Goal: Transaction & Acquisition: Book appointment/travel/reservation

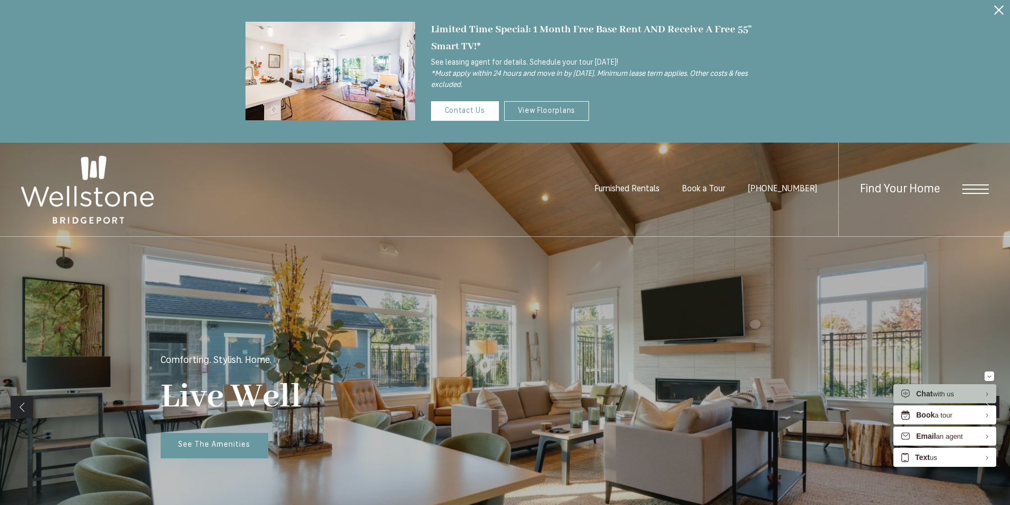
click at [965, 190] on span "Open Menu" at bounding box center [975, 189] width 27 height 10
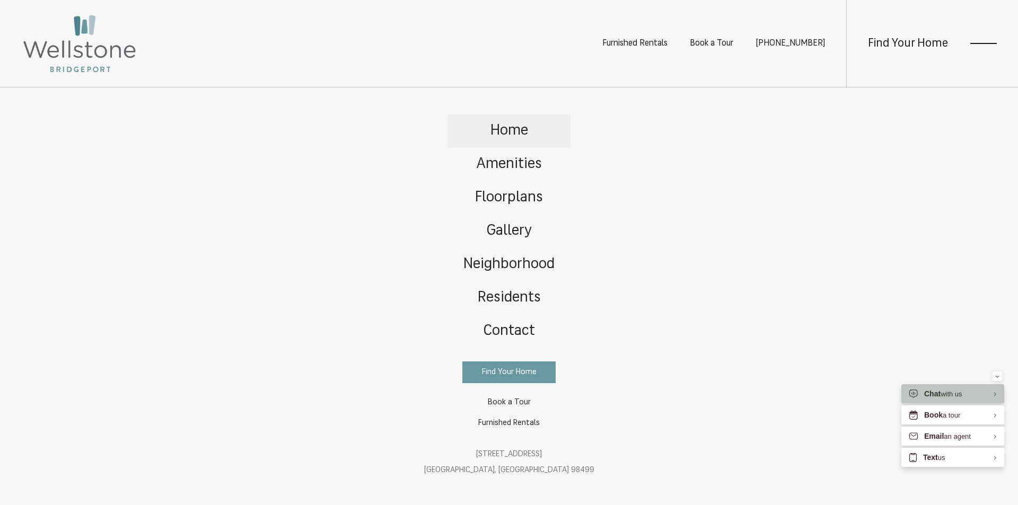
click at [511, 130] on span "Home" at bounding box center [509, 131] width 38 height 15
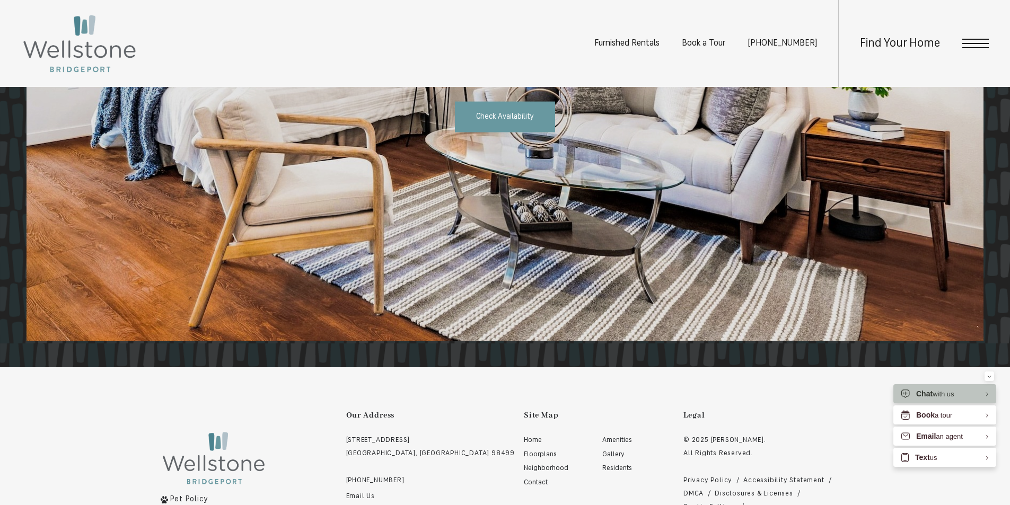
scroll to position [1961, 0]
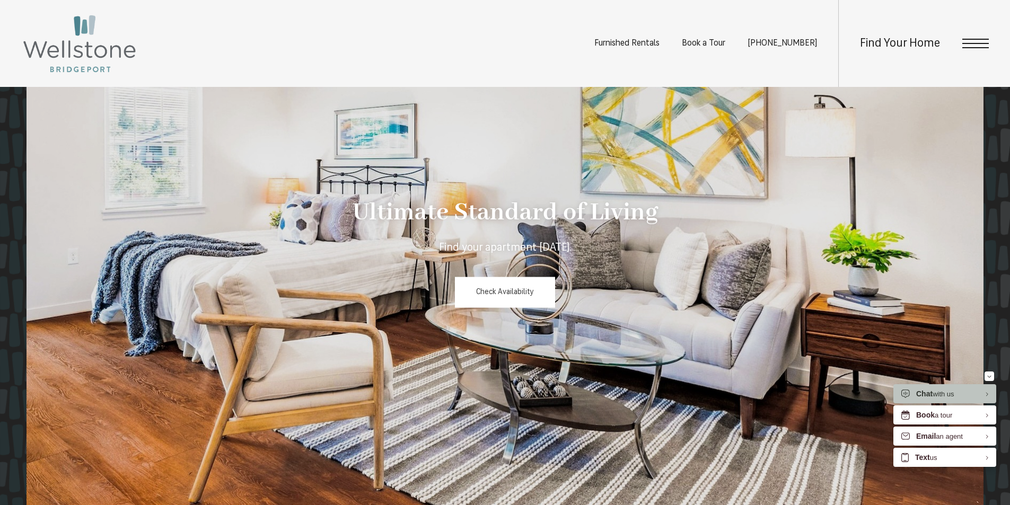
click at [514, 296] on span "Check Availability" at bounding box center [505, 292] width 58 height 8
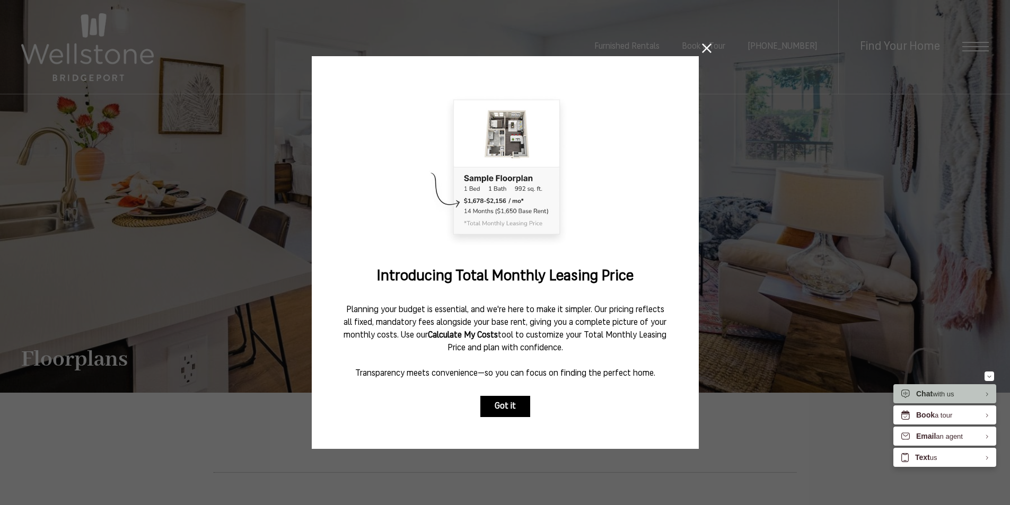
click at [497, 399] on button "Got it" at bounding box center [505, 406] width 50 height 21
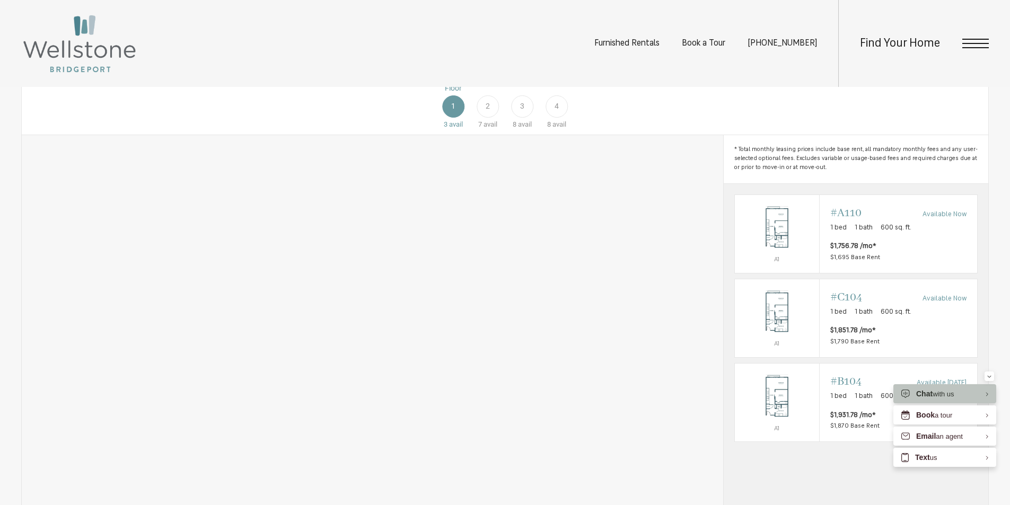
scroll to position [477, 0]
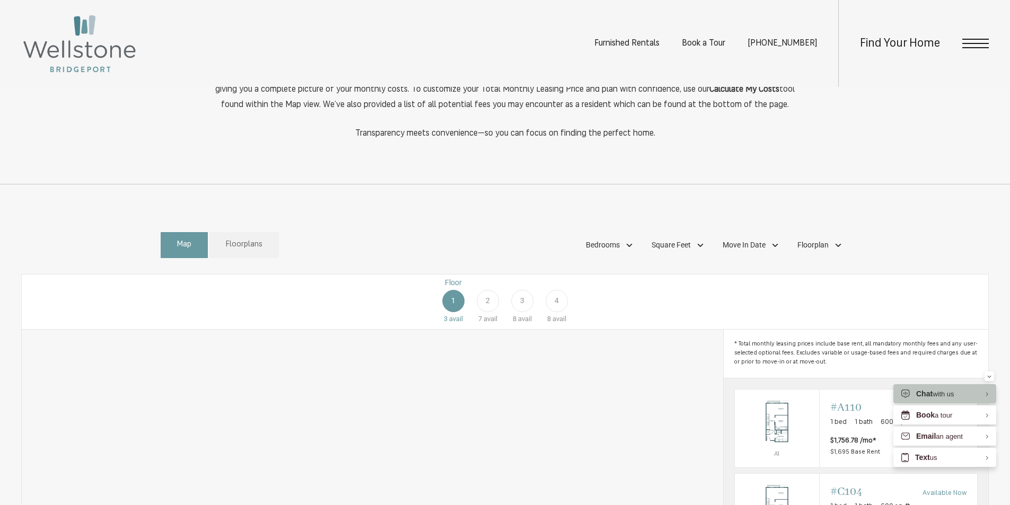
click at [489, 306] on span "2" at bounding box center [488, 300] width 4 height 11
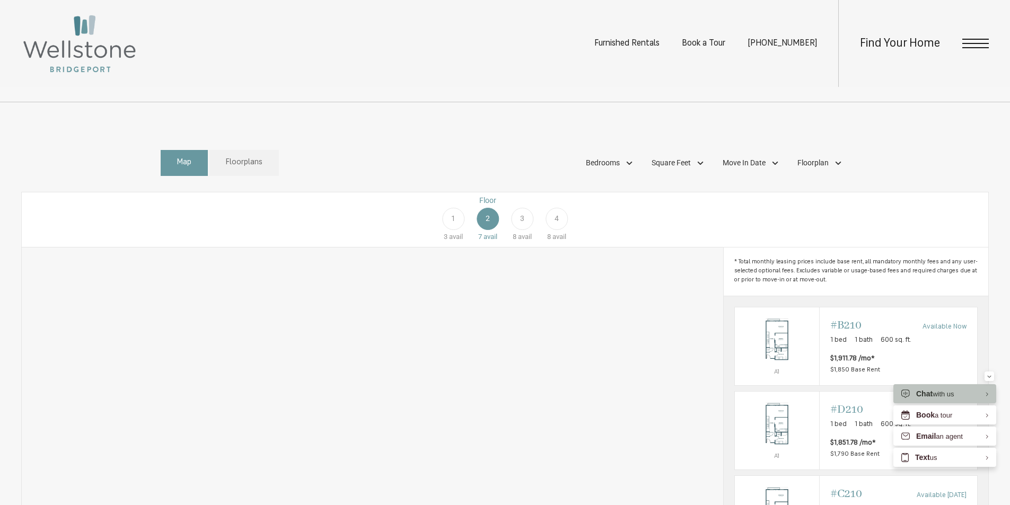
scroll to position [530, 0]
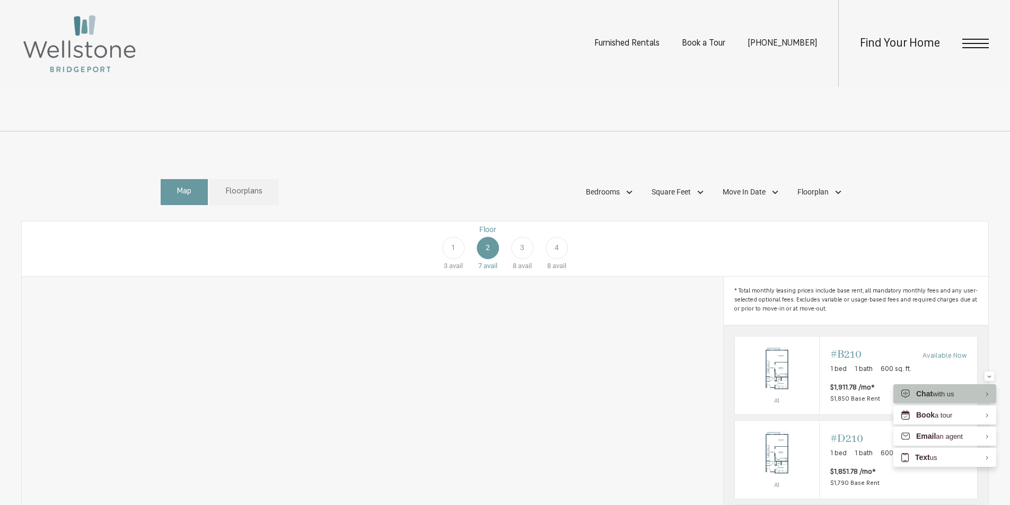
click at [530, 259] on div "3" at bounding box center [522, 248] width 22 height 22
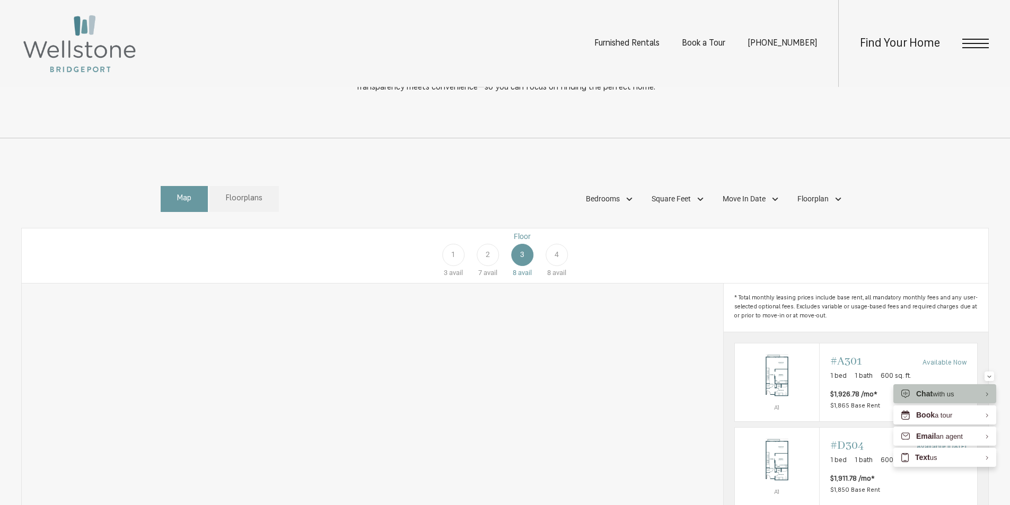
scroll to position [477, 0]
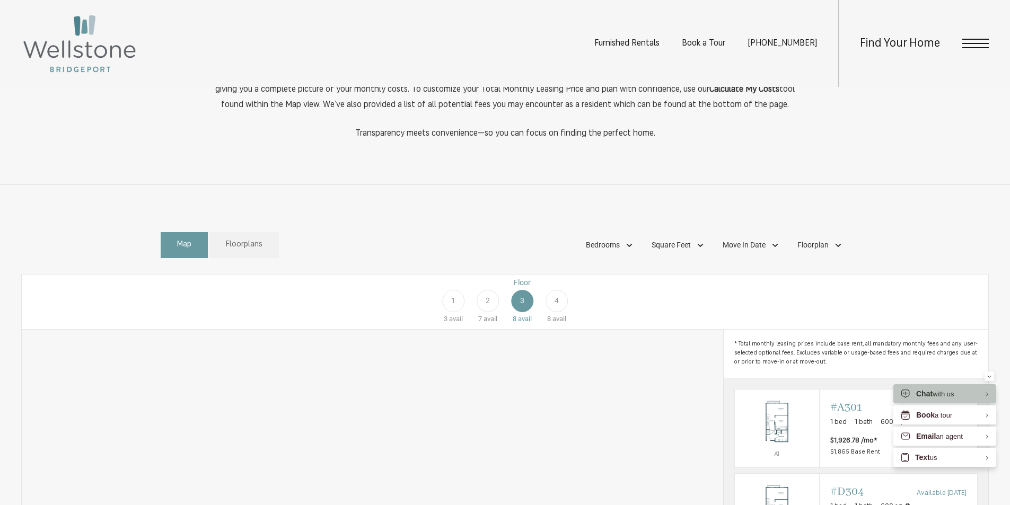
click at [563, 312] on div "4" at bounding box center [557, 301] width 22 height 22
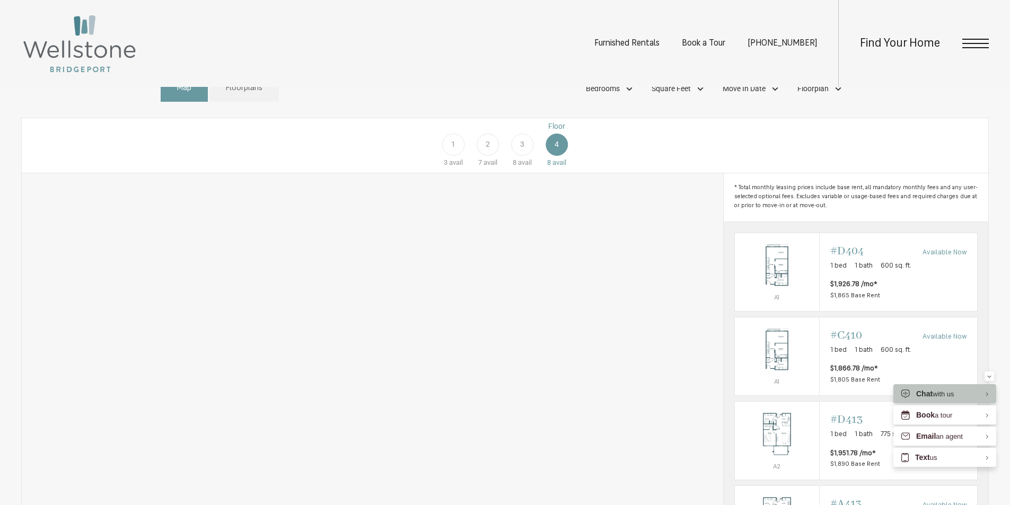
scroll to position [689, 0]
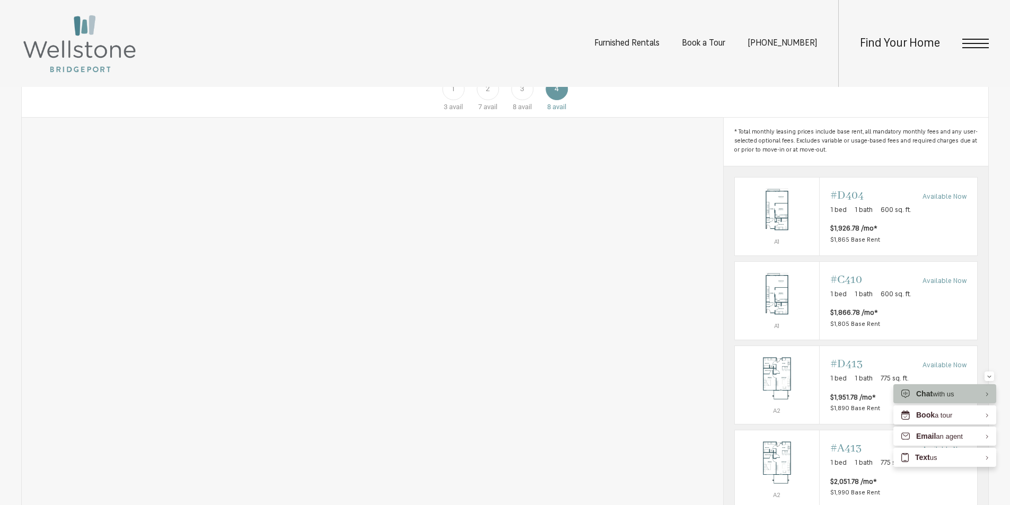
click at [458, 100] on div "1" at bounding box center [453, 89] width 22 height 22
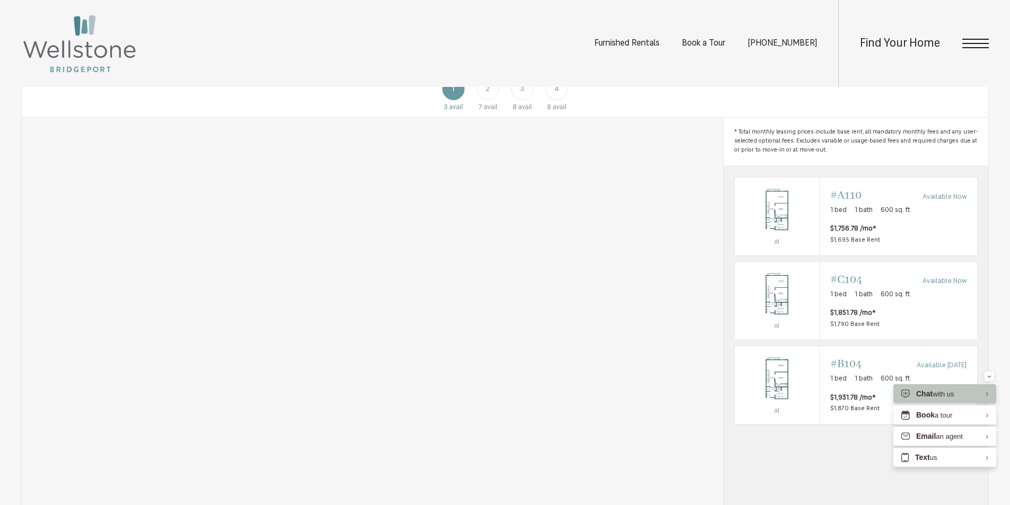
click at [495, 100] on div "2" at bounding box center [488, 89] width 22 height 22
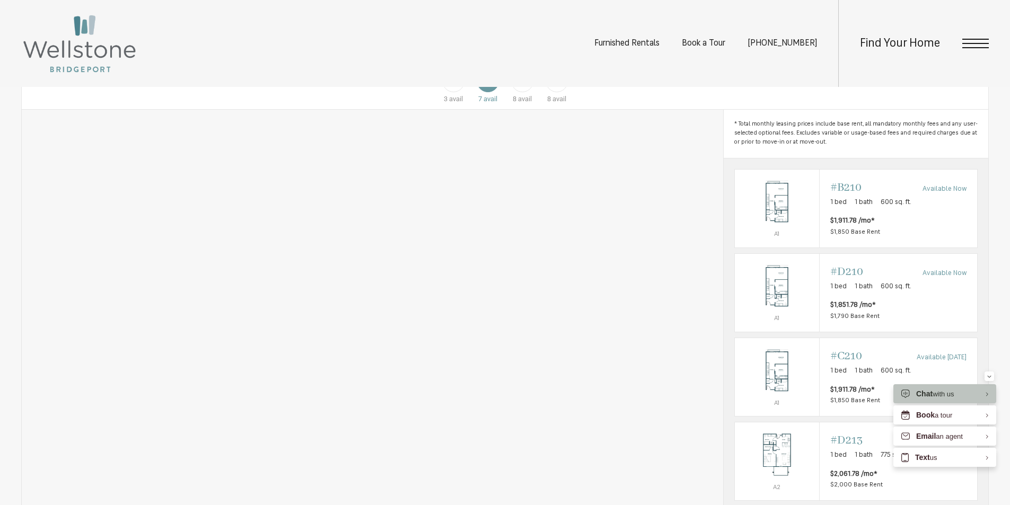
scroll to position [636, 0]
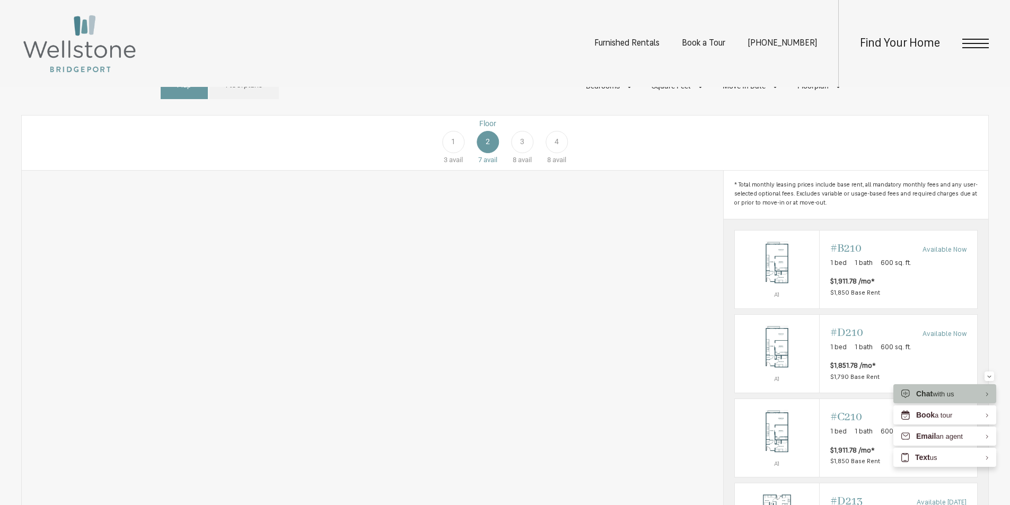
click at [525, 153] on div "3" at bounding box center [522, 142] width 22 height 22
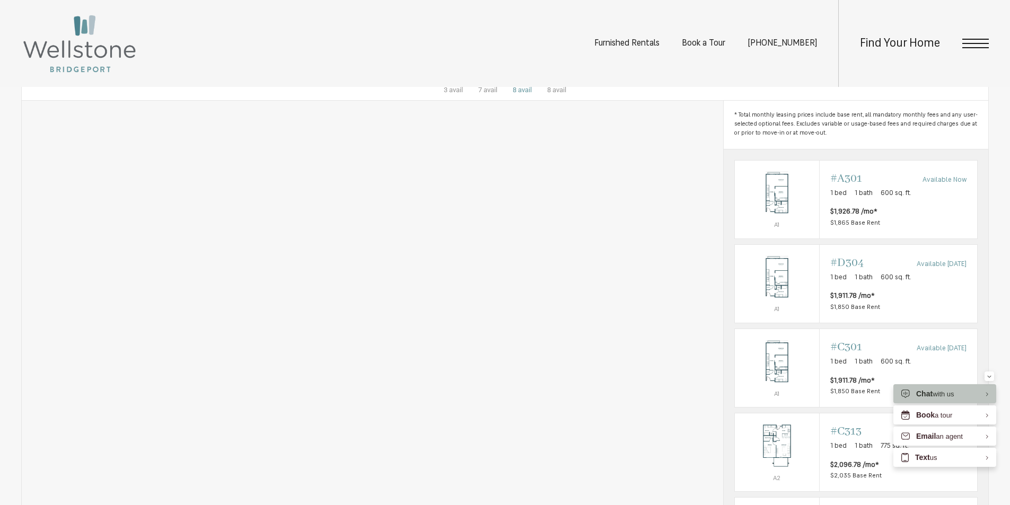
scroll to position [689, 0]
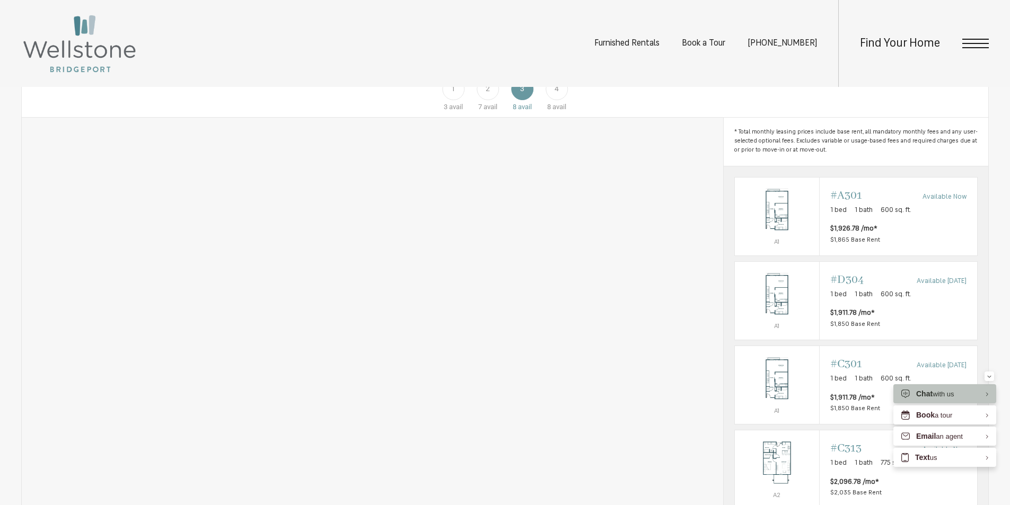
click at [553, 100] on div "4" at bounding box center [557, 89] width 22 height 22
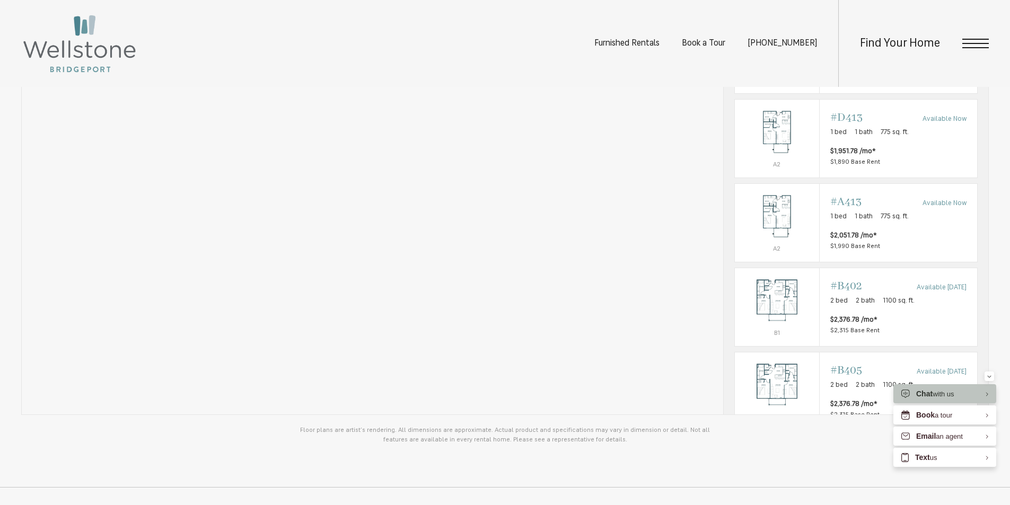
scroll to position [954, 0]
